Goal: Go to known website: Access a specific website the user already knows

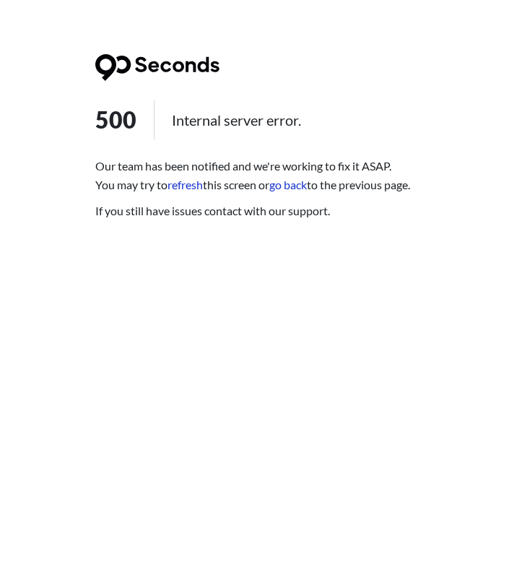
click at [449, 0] on html "500 Internal server error. Our team has been notified and we're working to fix …" at bounding box center [261, 0] width 522 height 0
